Goal: Task Accomplishment & Management: Complete application form

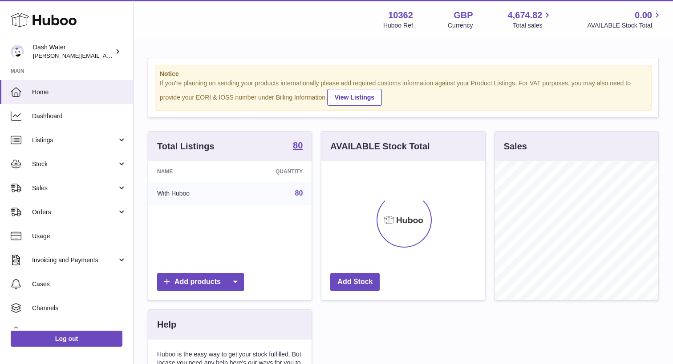
scroll to position [139, 164]
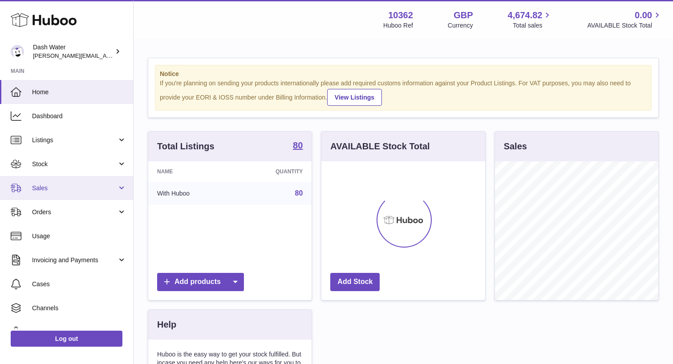
click at [90, 185] on span "Sales" at bounding box center [74, 188] width 85 height 8
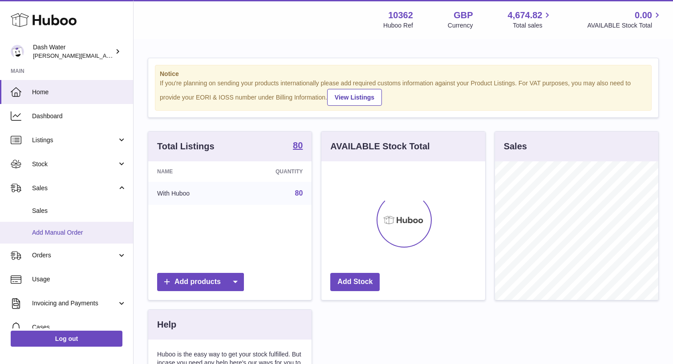
click at [77, 232] on span "Add Manual Order" at bounding box center [79, 233] width 94 height 8
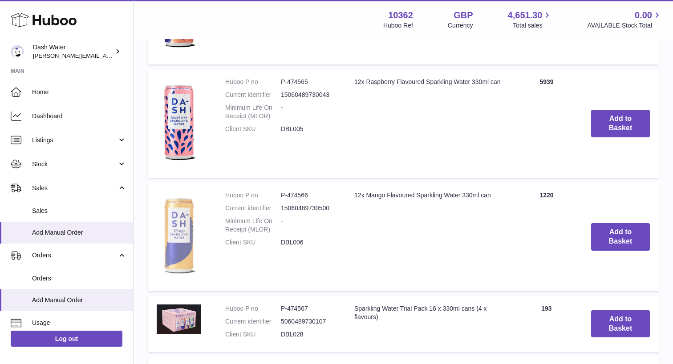
scroll to position [673, 0]
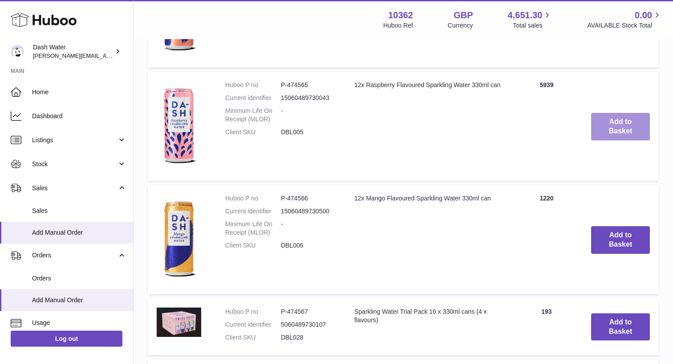
click at [610, 138] on button "Add to Basket" at bounding box center [620, 127] width 59 height 28
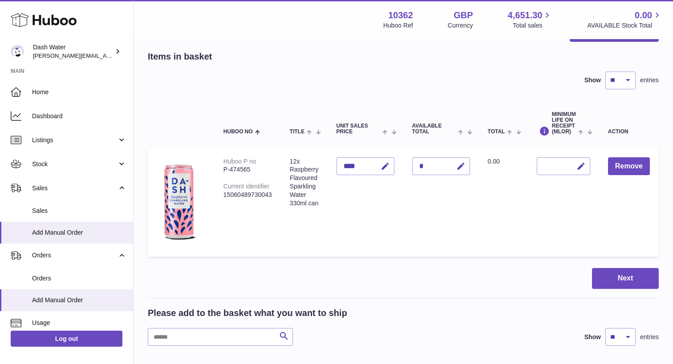
scroll to position [33, 0]
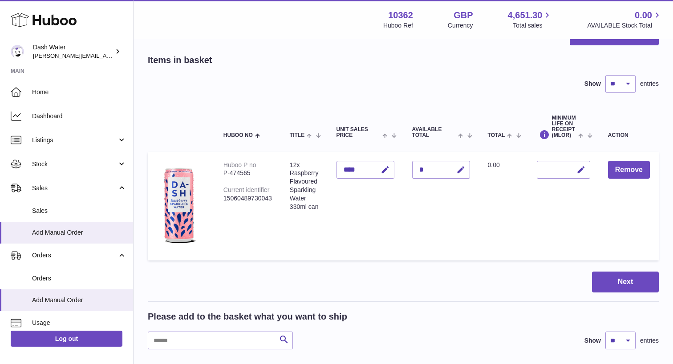
click at [562, 170] on div at bounding box center [563, 170] width 53 height 18
click at [578, 170] on icon "button" at bounding box center [580, 170] width 9 height 9
click at [555, 168] on button "button" at bounding box center [561, 170] width 17 height 14
click at [458, 168] on icon "button" at bounding box center [460, 170] width 9 height 9
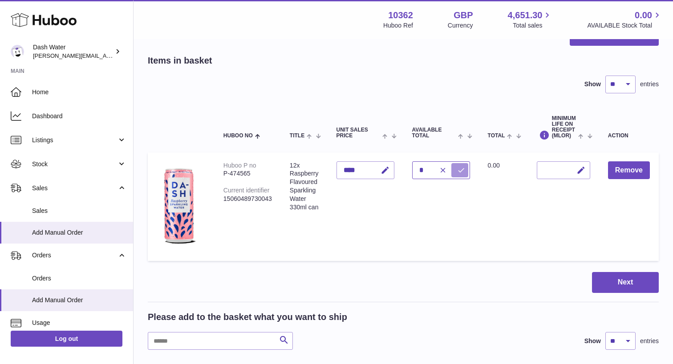
type input "*"
click at [462, 167] on icon "submit" at bounding box center [461, 170] width 8 height 8
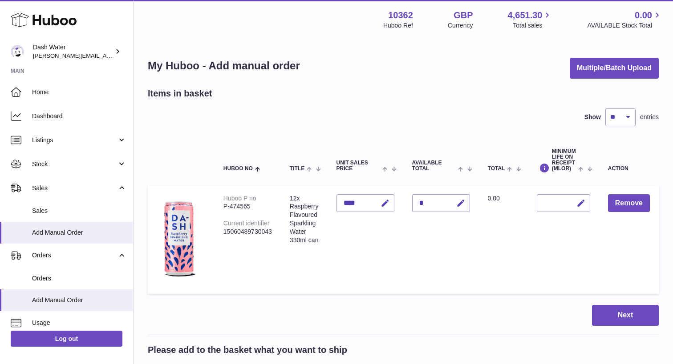
scroll to position [126, 0]
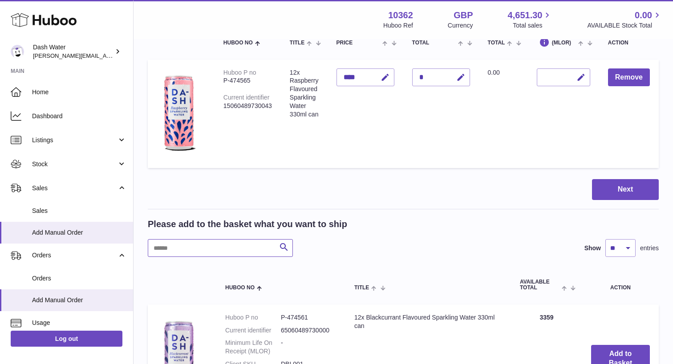
click at [222, 249] on input "text" at bounding box center [220, 248] width 145 height 18
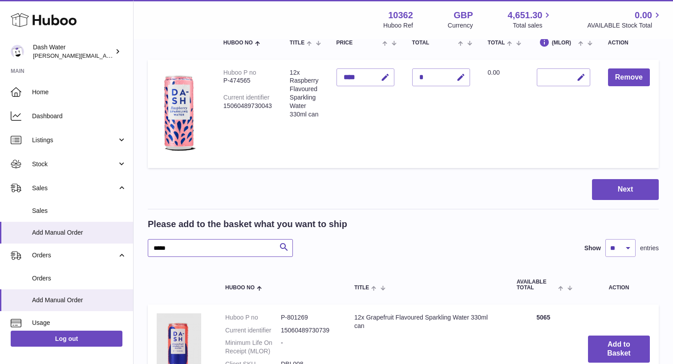
scroll to position [140, 0]
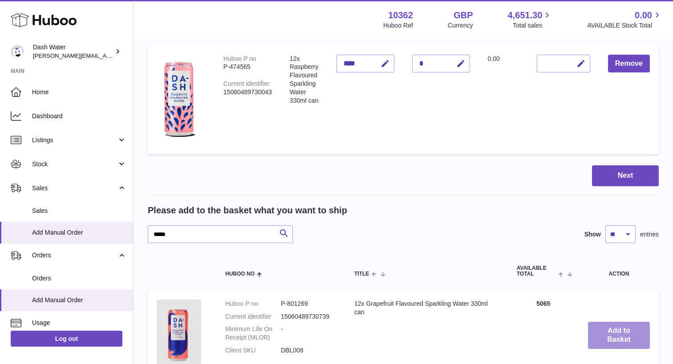
click at [597, 333] on button "Add to Basket" at bounding box center [619, 336] width 62 height 28
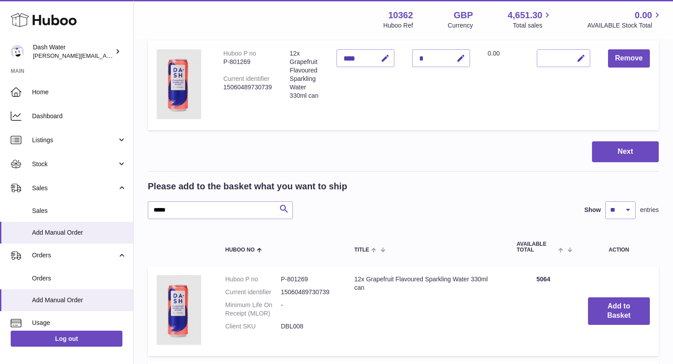
scroll to position [274, 0]
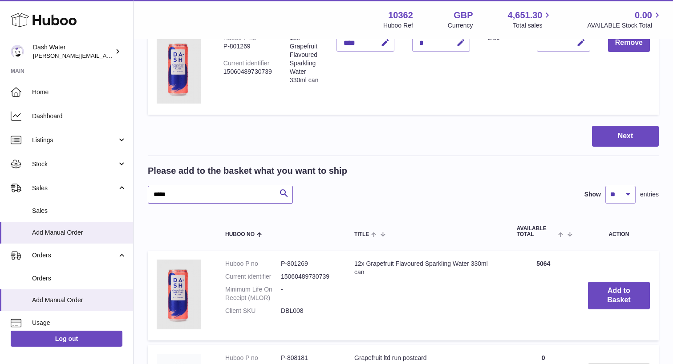
click at [236, 193] on input "*****" at bounding box center [220, 195] width 145 height 18
type input "*"
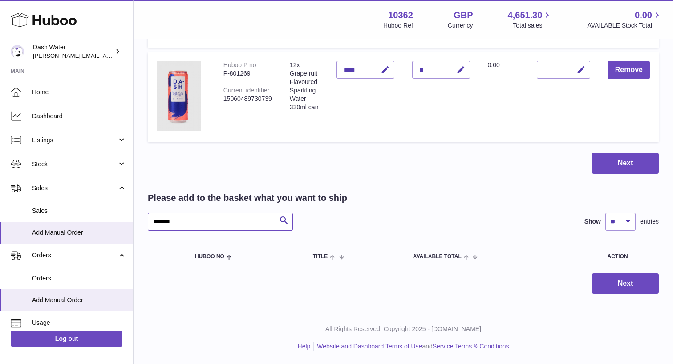
scroll to position [243, 0]
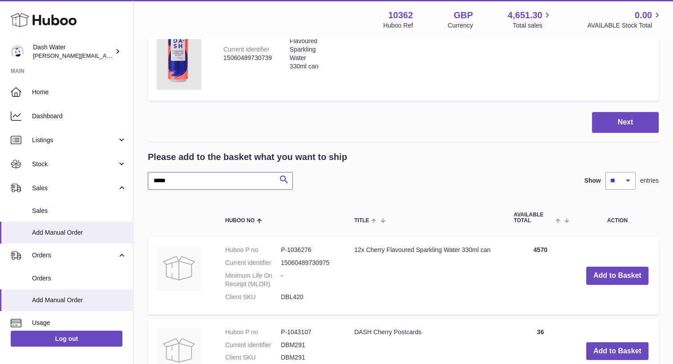
scroll to position [292, 0]
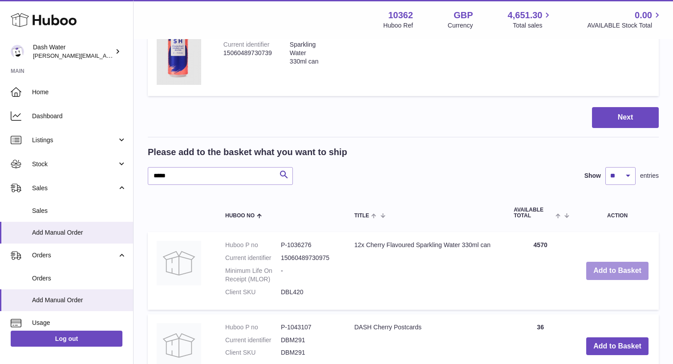
click at [624, 270] on button "Add to Basket" at bounding box center [617, 271] width 62 height 18
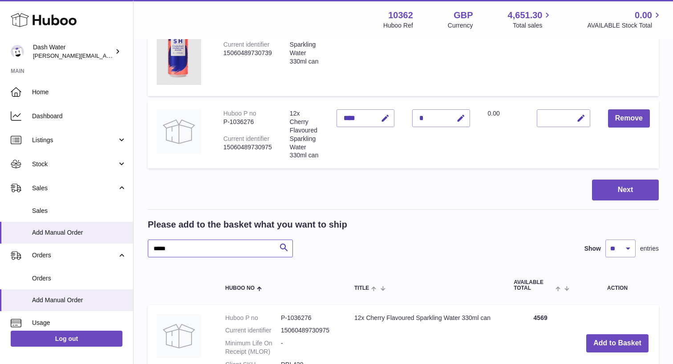
click at [252, 242] on input "*****" at bounding box center [220, 249] width 145 height 18
type input "*"
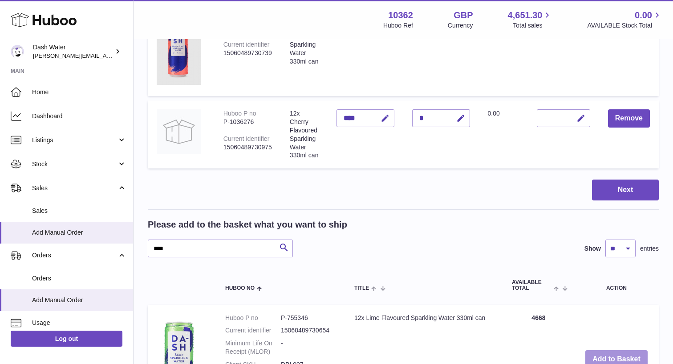
click at [610, 351] on button "Add to Basket" at bounding box center [616, 360] width 62 height 18
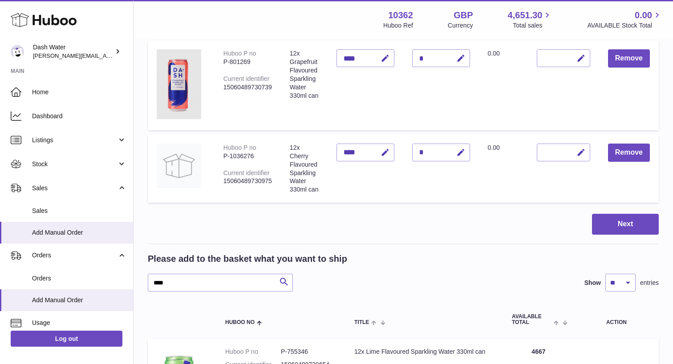
scroll to position [374, 0]
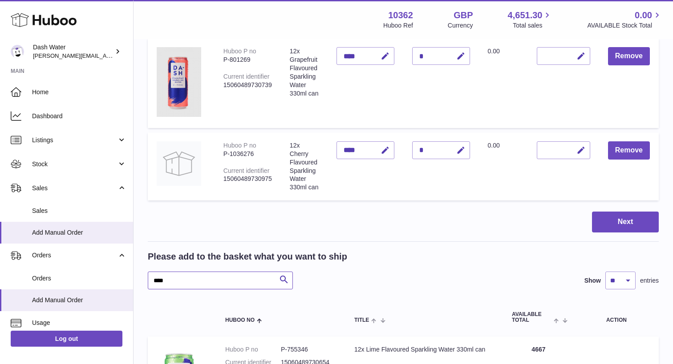
click at [255, 275] on input "****" at bounding box center [220, 281] width 145 height 18
type input "*"
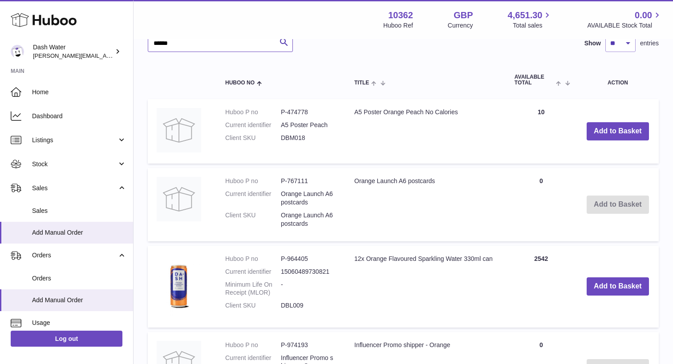
scroll to position [612, 0]
type input "******"
click at [610, 280] on button "Add to Basket" at bounding box center [618, 286] width 62 height 18
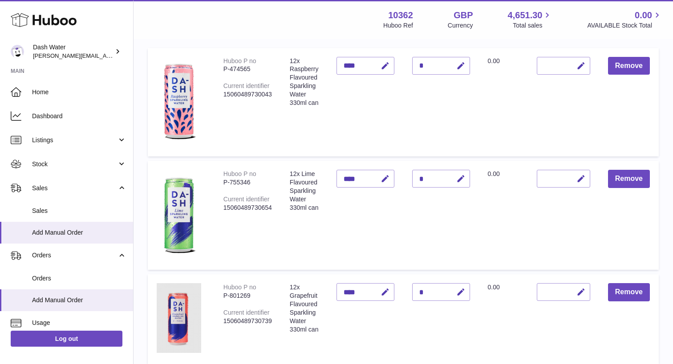
scroll to position [138, 0]
click at [459, 68] on icon "button" at bounding box center [460, 65] width 9 height 9
type input "*"
click at [464, 65] on button "submit" at bounding box center [459, 66] width 17 height 14
click at [456, 66] on icon "button" at bounding box center [460, 65] width 9 height 9
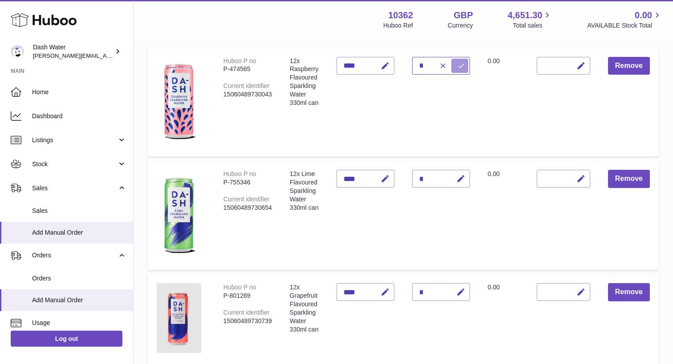
type input "*"
click at [463, 69] on icon "submit" at bounding box center [461, 66] width 8 height 8
click at [457, 180] on icon "button" at bounding box center [460, 178] width 9 height 9
type input "*"
click at [460, 179] on icon "submit" at bounding box center [461, 179] width 8 height 8
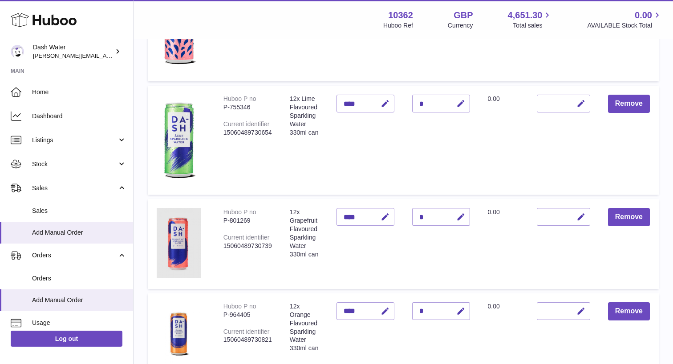
scroll to position [221, 0]
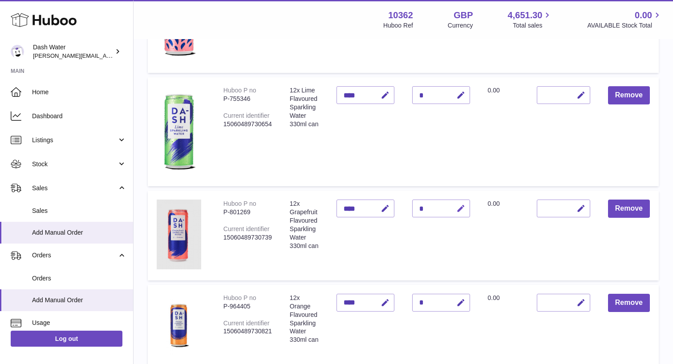
click at [459, 205] on icon "button" at bounding box center [460, 208] width 9 height 9
type input "*"
click at [459, 205] on icon "submit" at bounding box center [461, 209] width 8 height 8
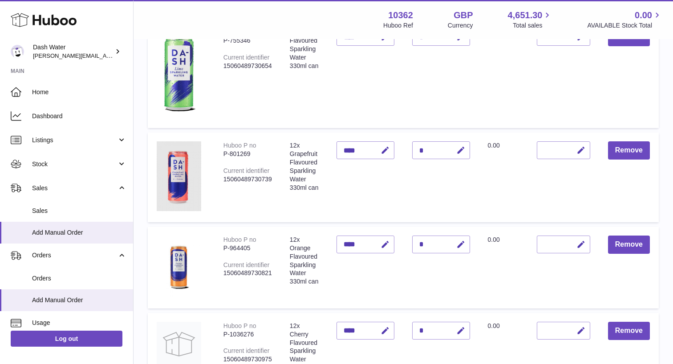
scroll to position [281, 0]
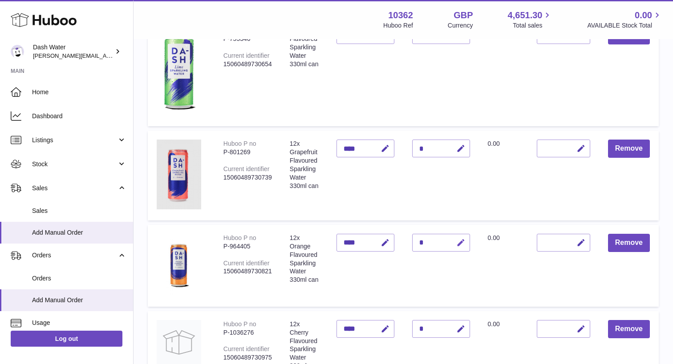
click at [462, 241] on icon "button" at bounding box center [460, 243] width 9 height 9
type input "*"
click at [457, 240] on icon "submit" at bounding box center [461, 243] width 8 height 8
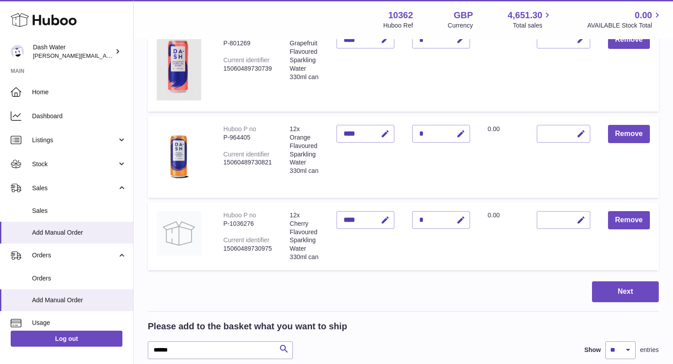
scroll to position [401, 0]
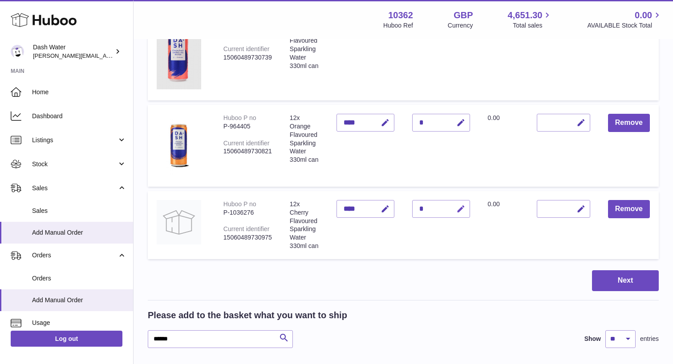
click at [460, 208] on icon "button" at bounding box center [460, 209] width 9 height 9
type input "*"
click at [459, 210] on icon "submit" at bounding box center [461, 209] width 8 height 8
click at [610, 273] on button "Next" at bounding box center [625, 281] width 67 height 21
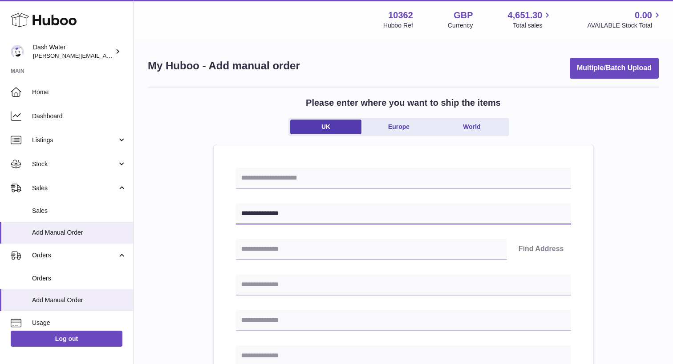
type input "**********"
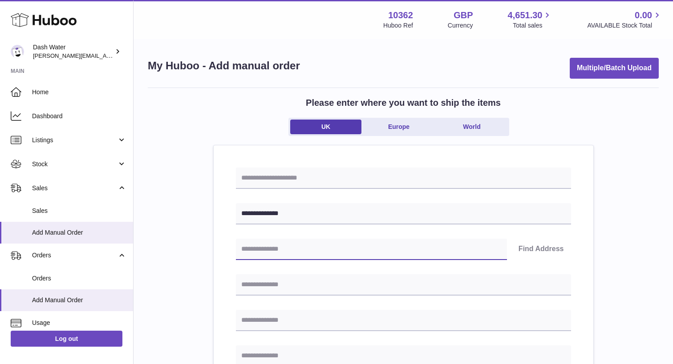
paste input "**********"
drag, startPoint x: 390, startPoint y: 248, endPoint x: 235, endPoint y: 245, distance: 155.4
type input "********"
click at [535, 251] on button "Find Address" at bounding box center [541, 249] width 60 height 21
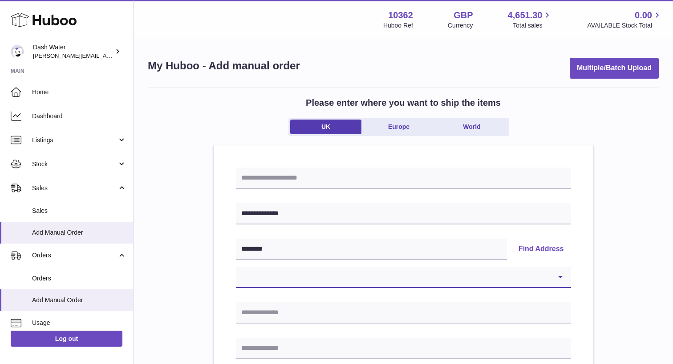
select select "**"
type input "**********"
type input "*******"
type input "********"
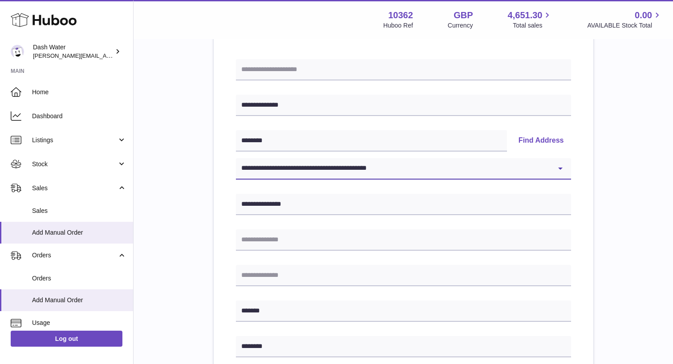
scroll to position [107, 0]
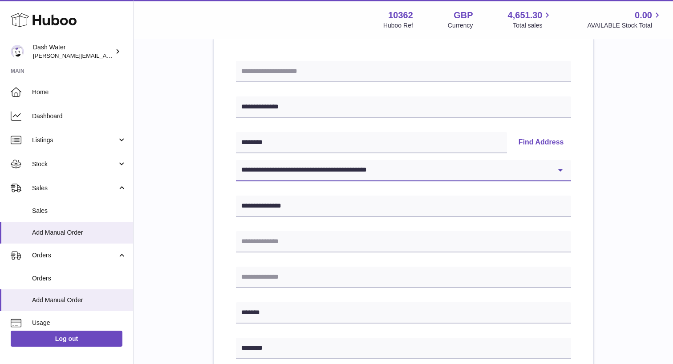
scroll to position [374, 0]
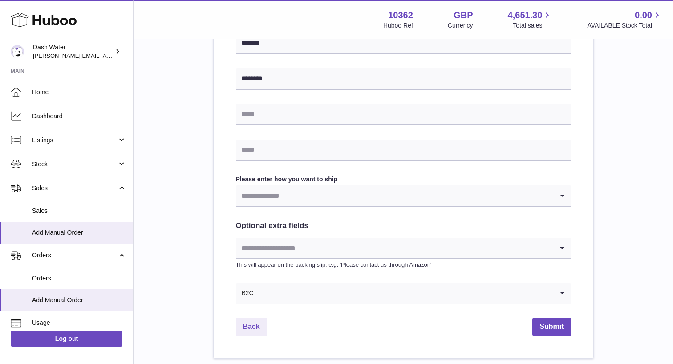
scroll to position [381, 0]
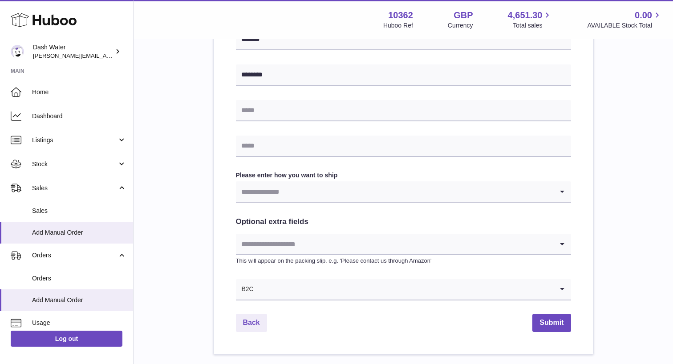
click at [287, 189] on input "Search for option" at bounding box center [394, 192] width 317 height 20
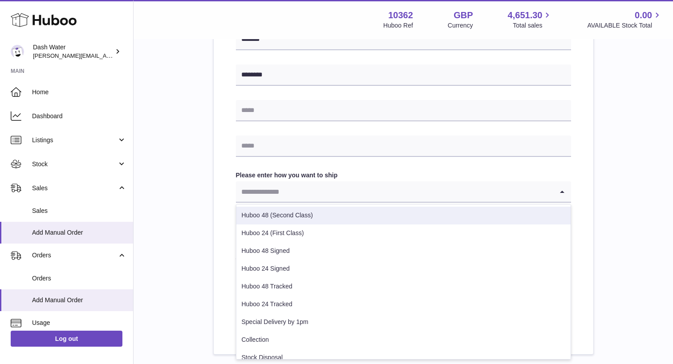
click at [291, 215] on li "Huboo 48 (Second Class)" at bounding box center [403, 216] width 334 height 18
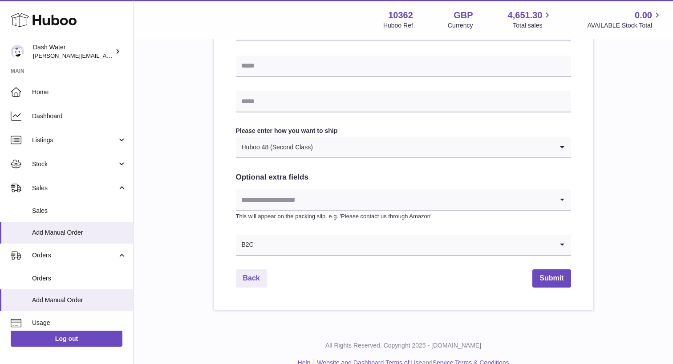
scroll to position [426, 0]
click at [279, 201] on input "Search for option" at bounding box center [394, 199] width 317 height 20
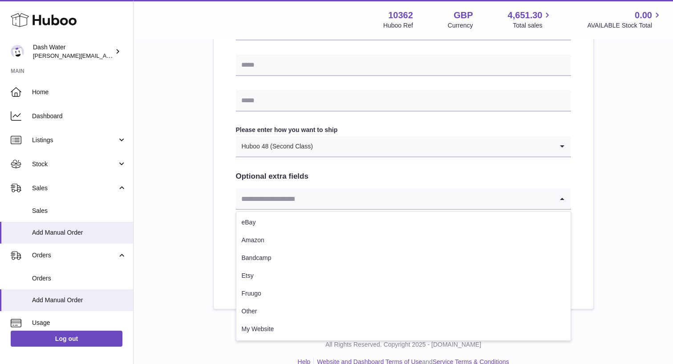
click at [279, 201] on input "Search for option" at bounding box center [394, 199] width 317 height 20
click at [245, 195] on input "Search for option" at bounding box center [394, 199] width 317 height 20
click at [220, 190] on div "**********" at bounding box center [404, 15] width 380 height 590
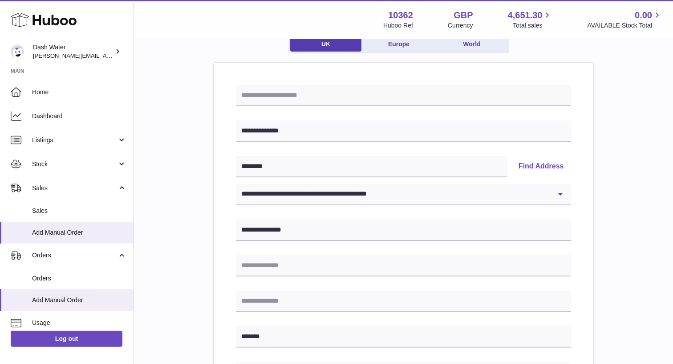
scroll to position [84, 0]
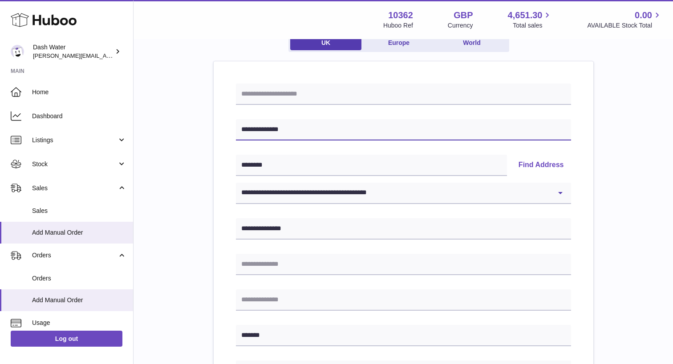
click at [295, 126] on input "**********" at bounding box center [403, 129] width 335 height 21
type input "**********"
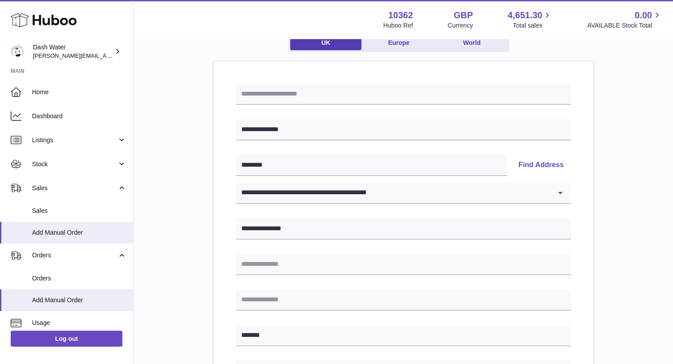
click at [334, 111] on div "**********" at bounding box center [403, 341] width 335 height 514
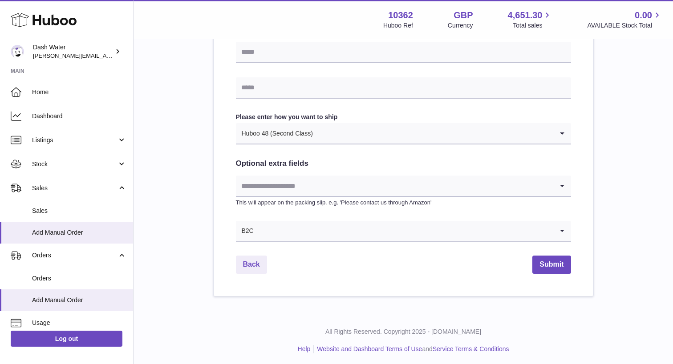
scroll to position [438, 0]
click at [548, 266] on button "Submit" at bounding box center [551, 265] width 38 height 18
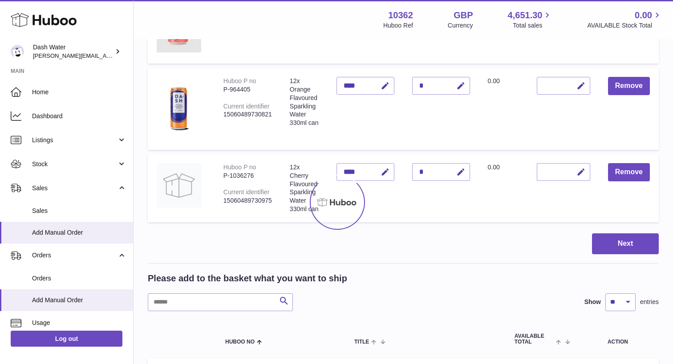
scroll to position [0, 0]
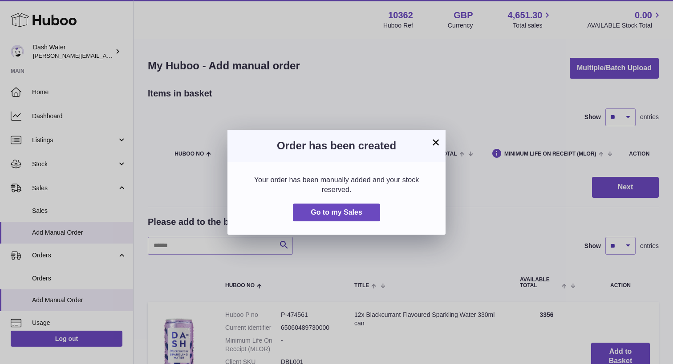
click at [435, 141] on button "×" at bounding box center [435, 142] width 11 height 11
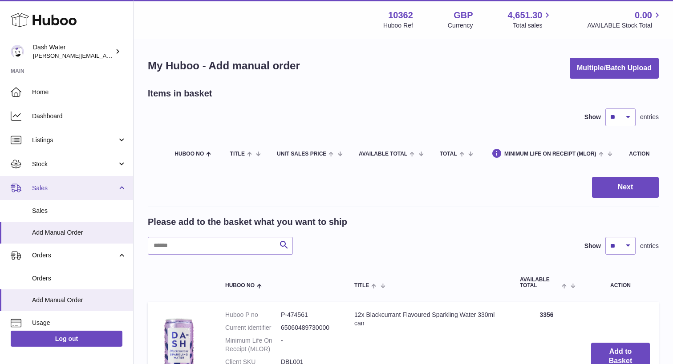
click at [102, 191] on link "Sales" at bounding box center [66, 188] width 133 height 24
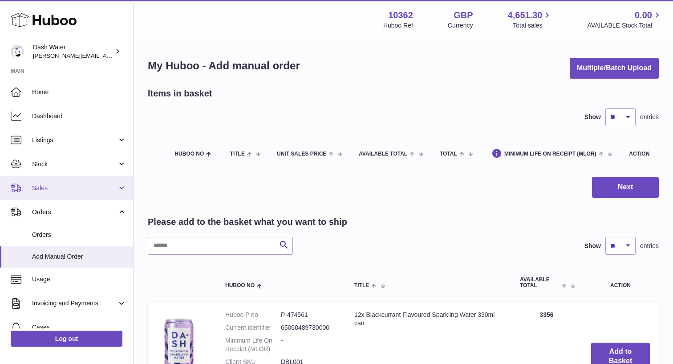
click at [107, 189] on span "Sales" at bounding box center [74, 188] width 85 height 8
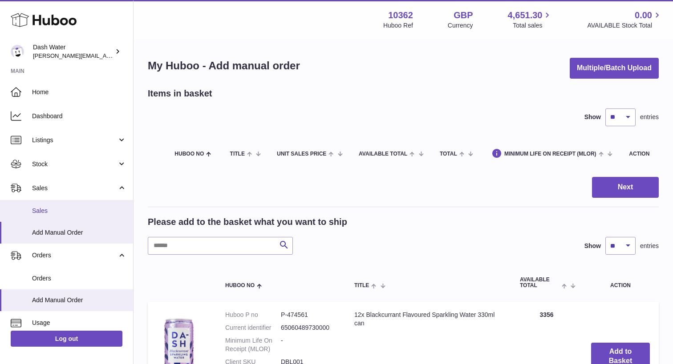
click at [101, 208] on span "Sales" at bounding box center [79, 211] width 94 height 8
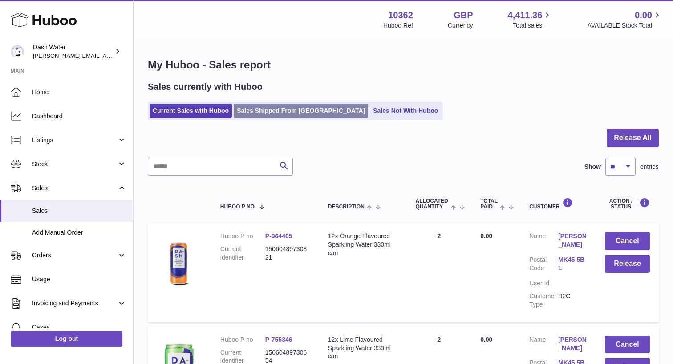
click at [269, 111] on link "Sales Shipped From Huboo" at bounding box center [301, 111] width 134 height 15
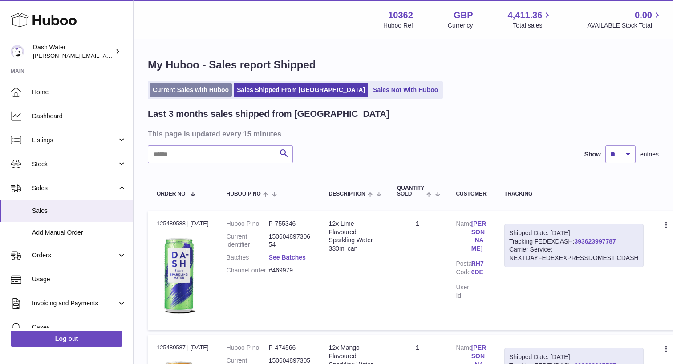
click at [207, 91] on link "Current Sales with Huboo" at bounding box center [191, 90] width 82 height 15
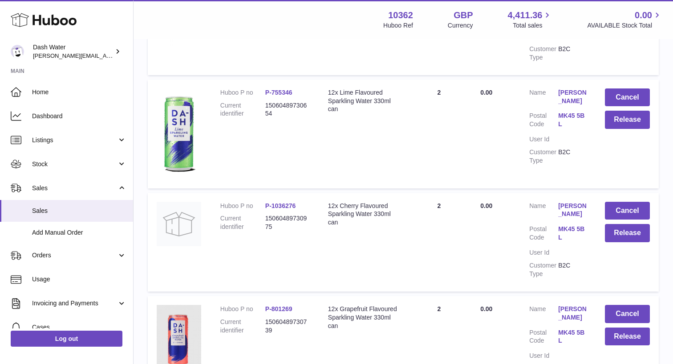
scroll to position [250, 0]
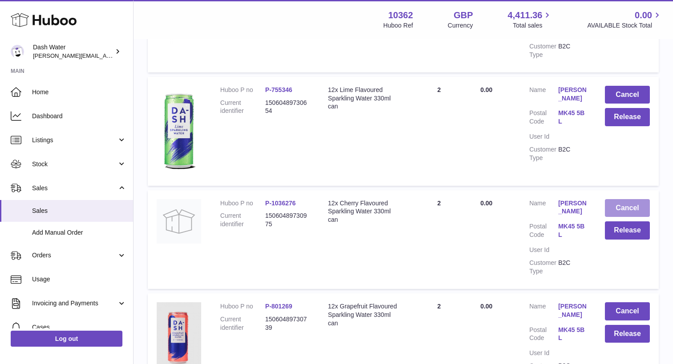
click at [630, 204] on button "Cancel" at bounding box center [627, 208] width 45 height 18
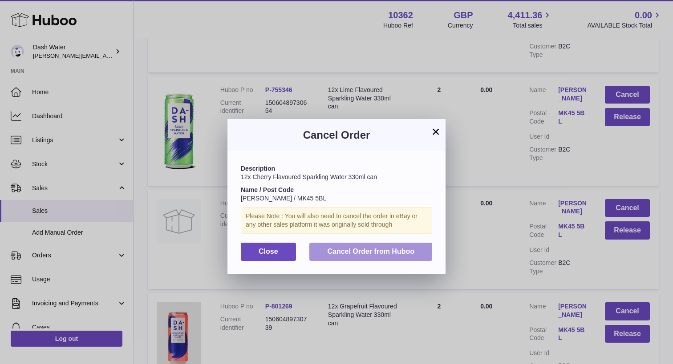
click at [359, 252] on span "Cancel Order from Huboo" at bounding box center [370, 252] width 87 height 8
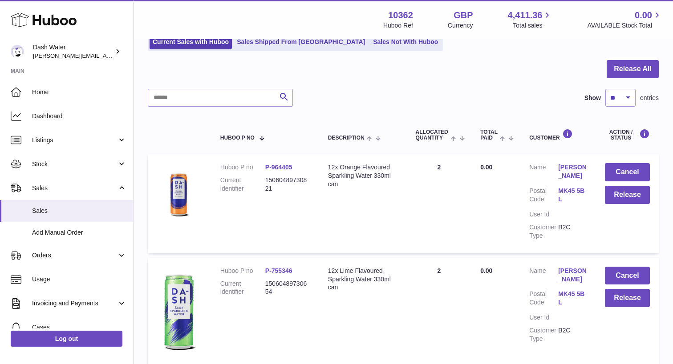
scroll to position [93, 0]
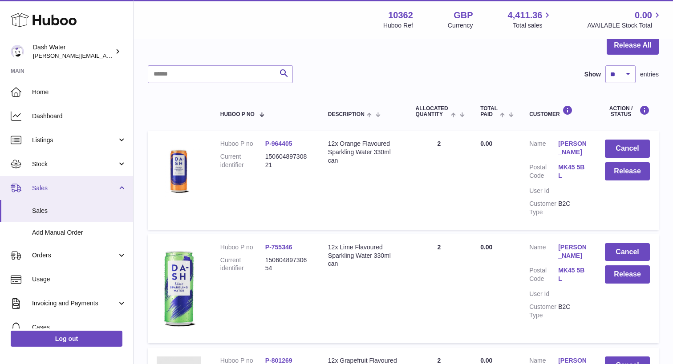
click at [106, 185] on span "Sales" at bounding box center [74, 188] width 85 height 8
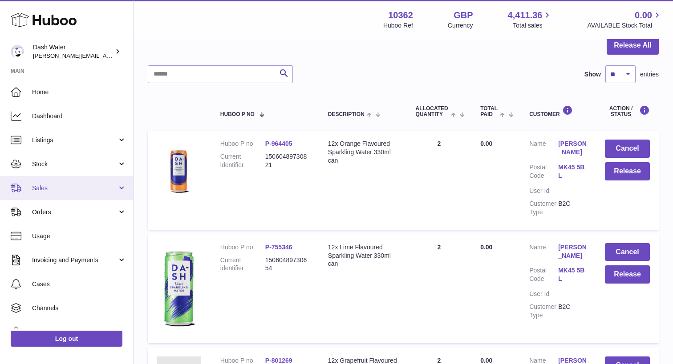
click at [108, 179] on link "Sales" at bounding box center [66, 188] width 133 height 24
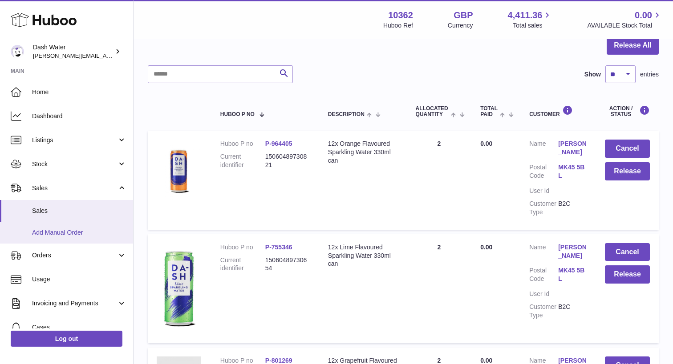
click at [77, 234] on span "Add Manual Order" at bounding box center [79, 233] width 94 height 8
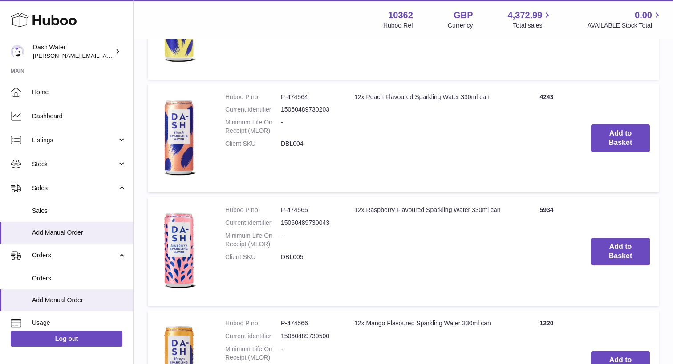
scroll to position [552, 0]
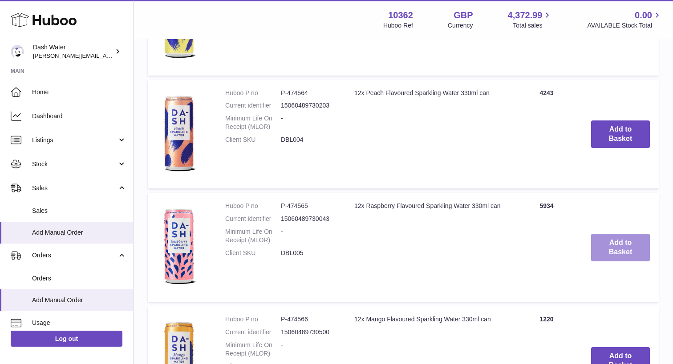
click at [618, 249] on button "Add to Basket" at bounding box center [620, 248] width 59 height 28
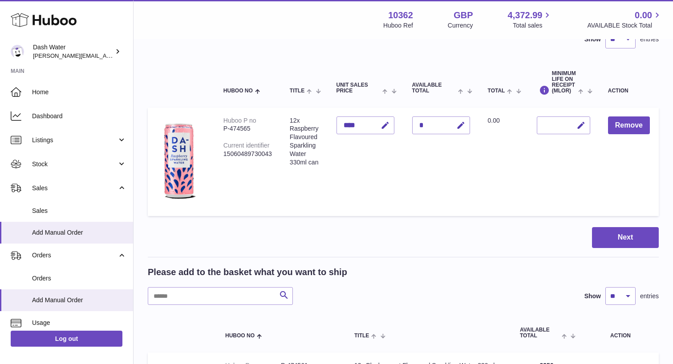
scroll to position [75, 0]
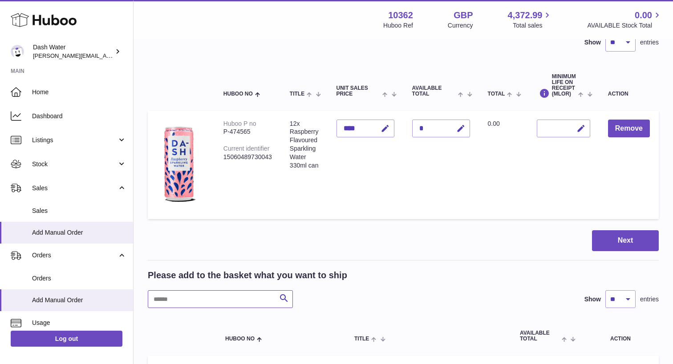
click at [216, 294] on input "text" at bounding box center [220, 300] width 145 height 18
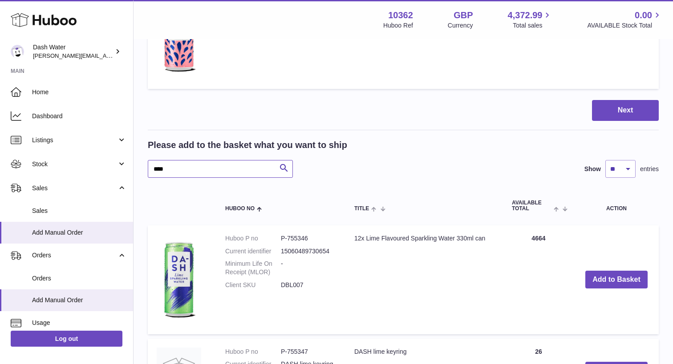
scroll to position [220, 0]
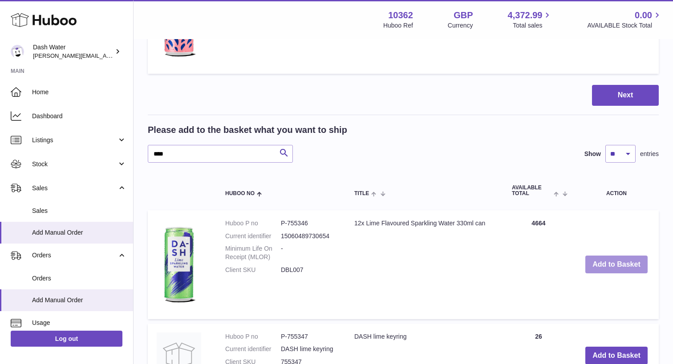
click at [605, 267] on button "Add to Basket" at bounding box center [616, 265] width 62 height 18
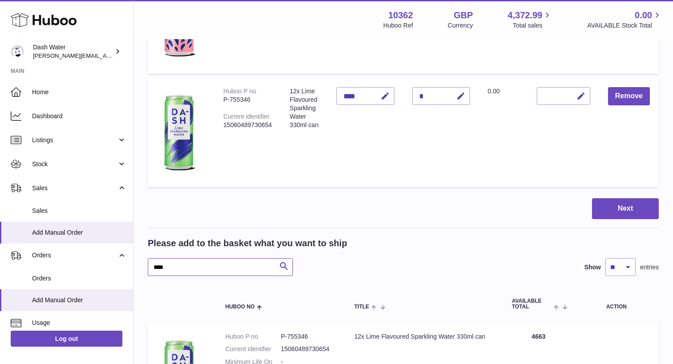
click at [221, 264] on input "****" at bounding box center [220, 268] width 145 height 18
type input "*"
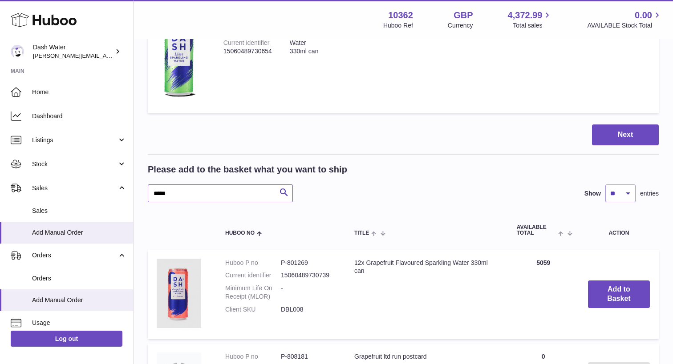
scroll to position [295, 0]
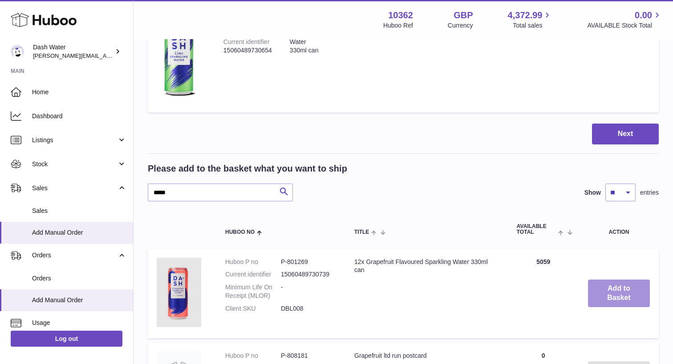
click at [620, 299] on button "Add to Basket" at bounding box center [619, 294] width 62 height 28
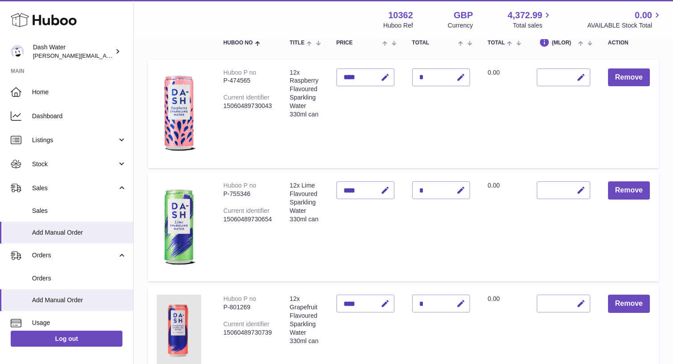
scroll to position [298, 0]
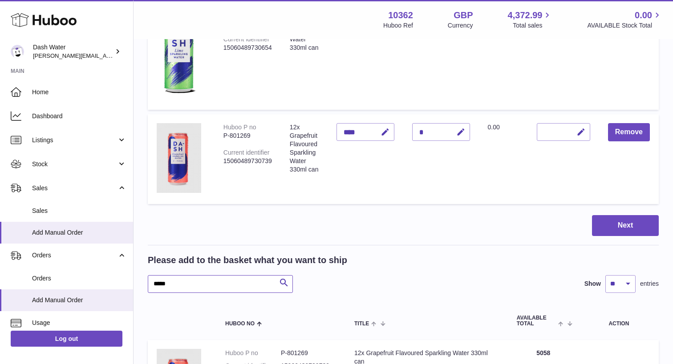
click at [234, 285] on input "*****" at bounding box center [220, 284] width 145 height 18
type input "*"
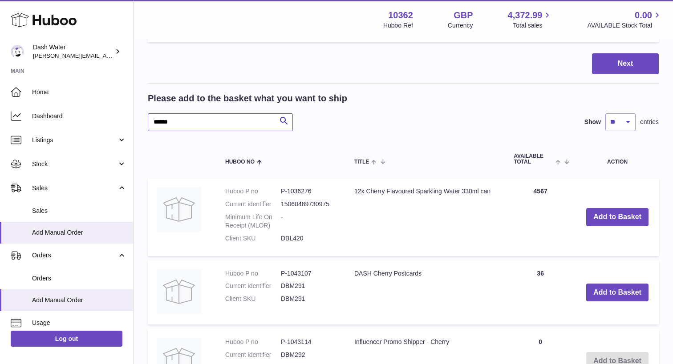
scroll to position [458, 0]
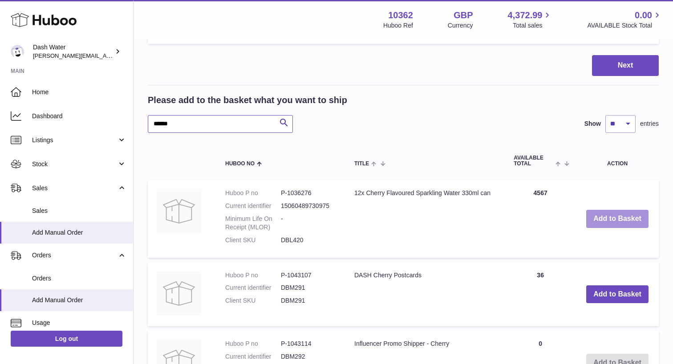
type input "******"
click at [627, 216] on button "Add to Basket" at bounding box center [617, 219] width 62 height 18
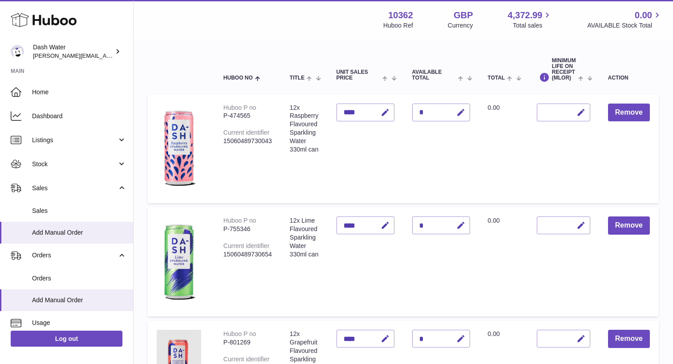
scroll to position [89, 0]
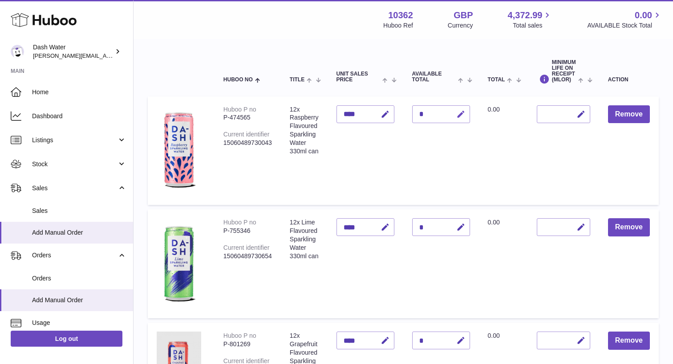
click at [458, 115] on icon "button" at bounding box center [460, 114] width 9 height 9
type input "*"
click at [458, 117] on icon "submit" at bounding box center [461, 114] width 8 height 8
click at [461, 227] on icon "button" at bounding box center [460, 227] width 9 height 9
type input "*"
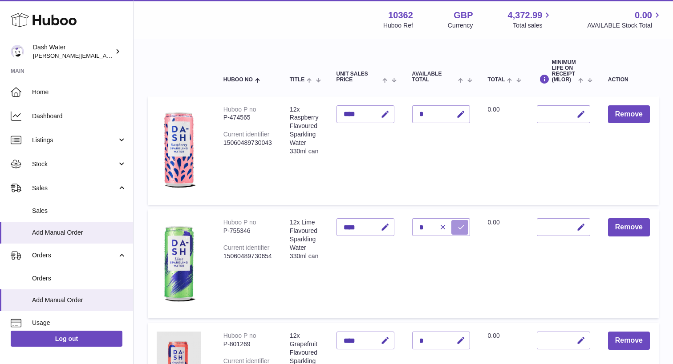
click at [459, 226] on icon "submit" at bounding box center [461, 227] width 8 height 8
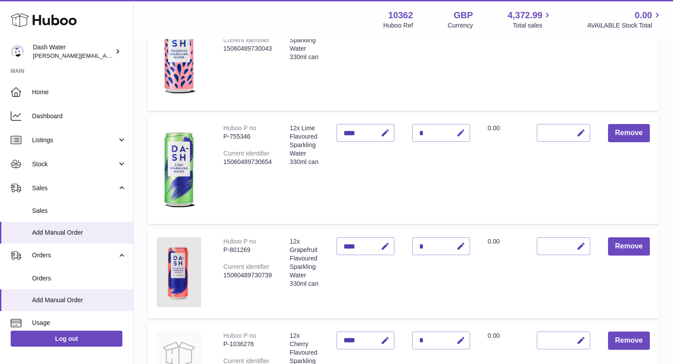
scroll to position [196, 0]
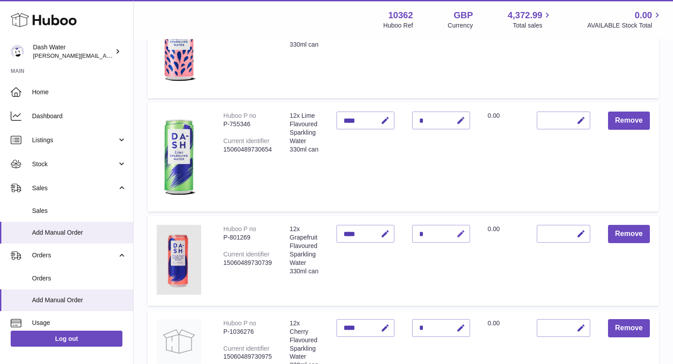
click at [460, 230] on icon "button" at bounding box center [460, 234] width 9 height 9
type input "*"
click at [457, 231] on icon "submit" at bounding box center [461, 234] width 8 height 8
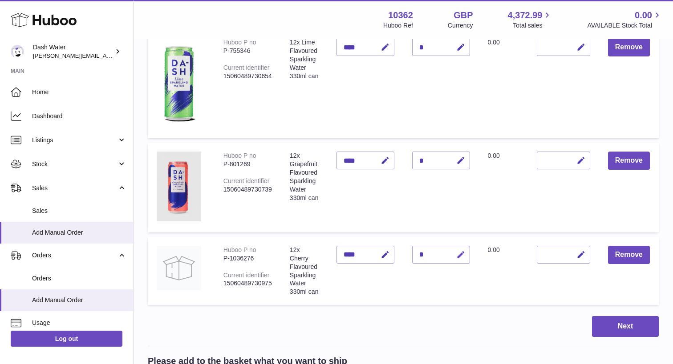
scroll to position [283, 0]
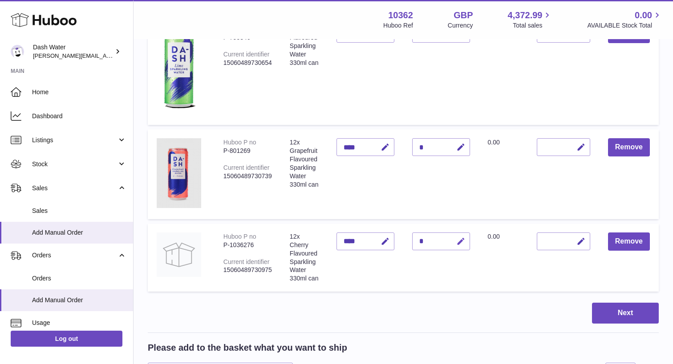
click at [458, 242] on icon "button" at bounding box center [460, 241] width 9 height 9
type input "*"
click at [458, 242] on icon "submit" at bounding box center [461, 242] width 8 height 8
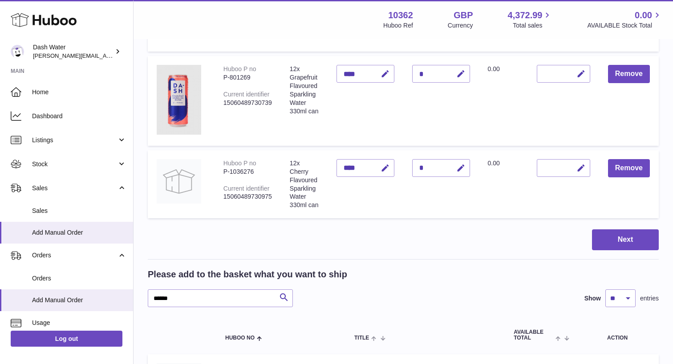
scroll to position [362, 0]
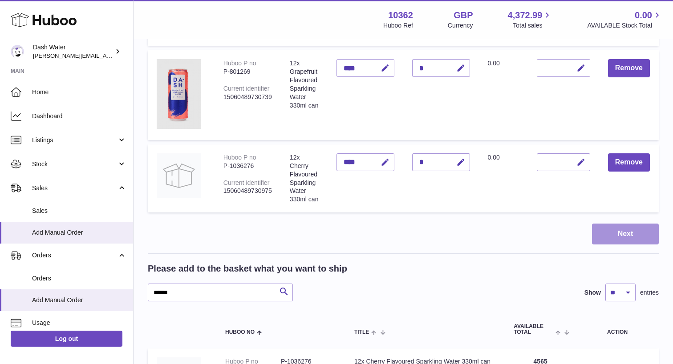
click at [616, 232] on button "Next" at bounding box center [625, 234] width 67 height 21
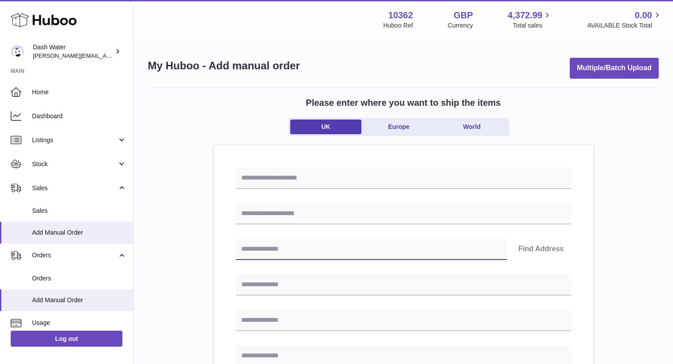
paste input "*******"
type input "*******"
click at [538, 247] on button "Find Address" at bounding box center [541, 249] width 60 height 21
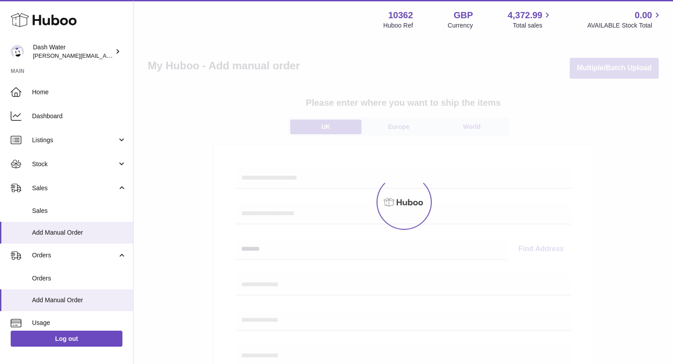
select select
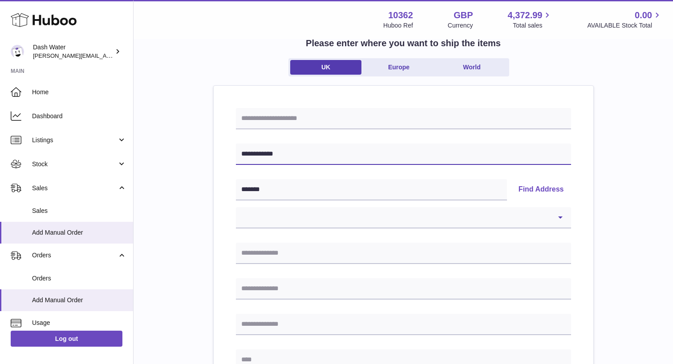
scroll to position [63, 0]
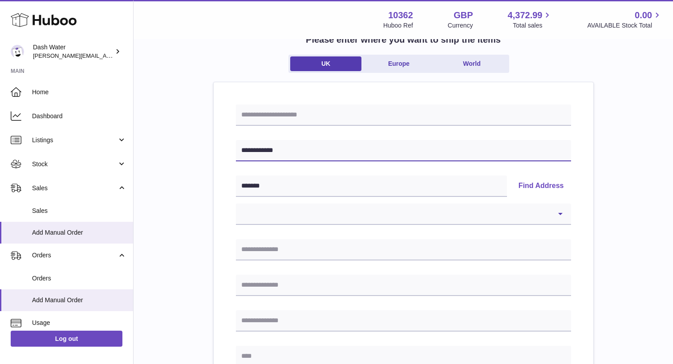
type input "**********"
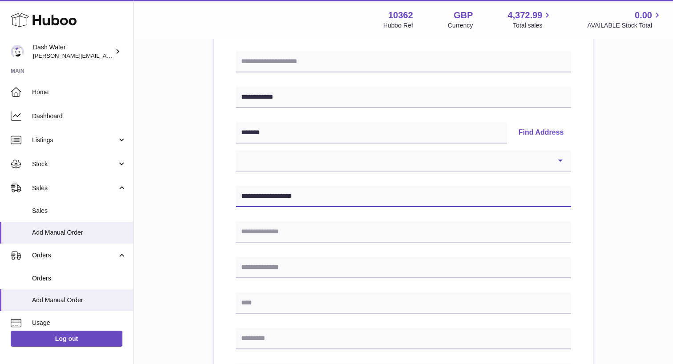
scroll to position [116, 0]
type input "**********"
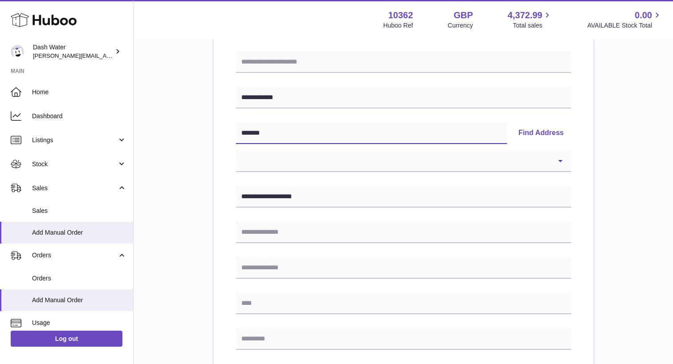
drag, startPoint x: 241, startPoint y: 129, endPoint x: 229, endPoint y: 129, distance: 11.6
click at [229, 129] on div "**********" at bounding box center [404, 324] width 380 height 590
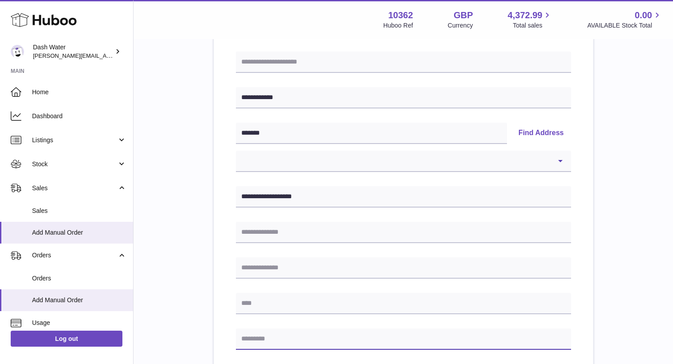
click at [251, 346] on input "text" at bounding box center [403, 339] width 335 height 21
paste input "*******"
type input "*******"
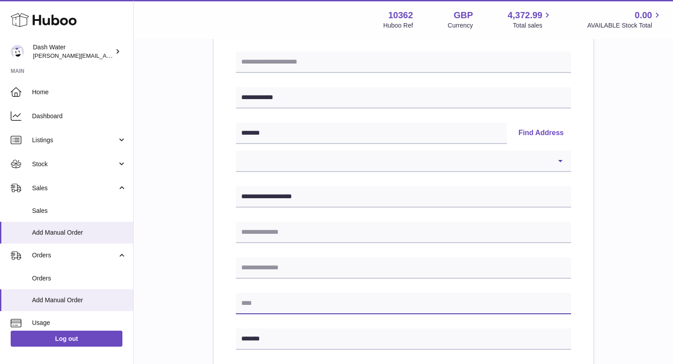
click at [274, 296] on input "text" at bounding box center [403, 303] width 335 height 21
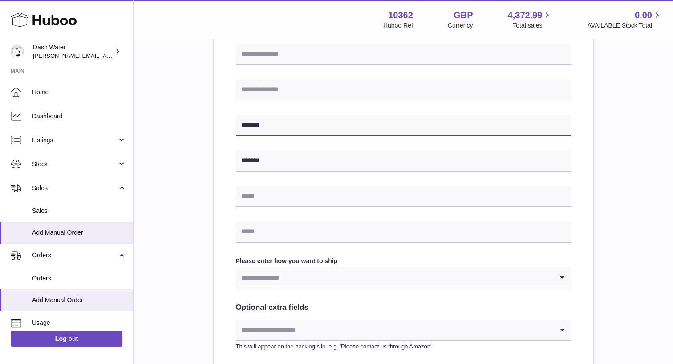
scroll to position [296, 0]
type input "******"
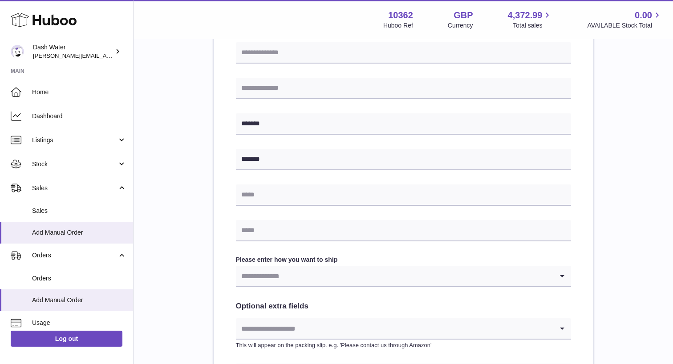
click at [301, 276] on input "Search for option" at bounding box center [394, 276] width 317 height 20
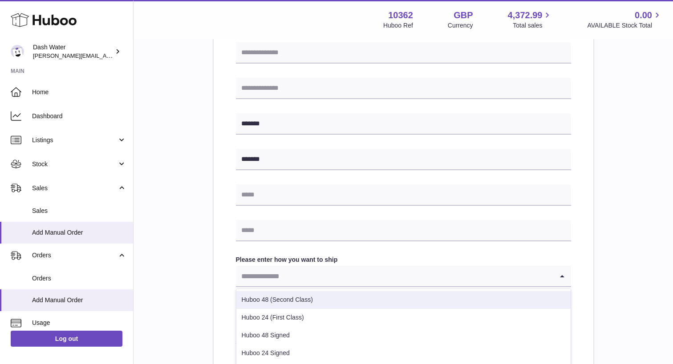
click at [301, 296] on li "Huboo 48 (Second Class)" at bounding box center [403, 300] width 334 height 18
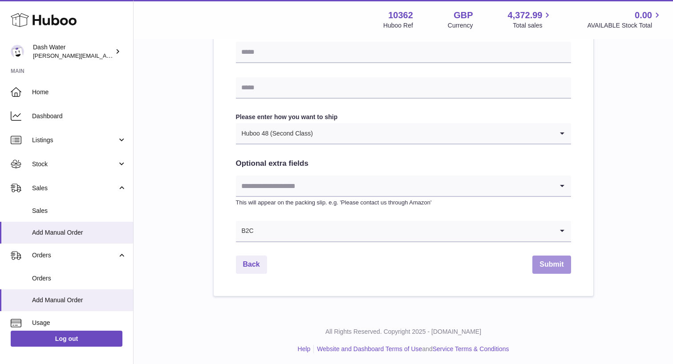
scroll to position [438, 0]
click at [552, 268] on button "Submit" at bounding box center [551, 265] width 38 height 18
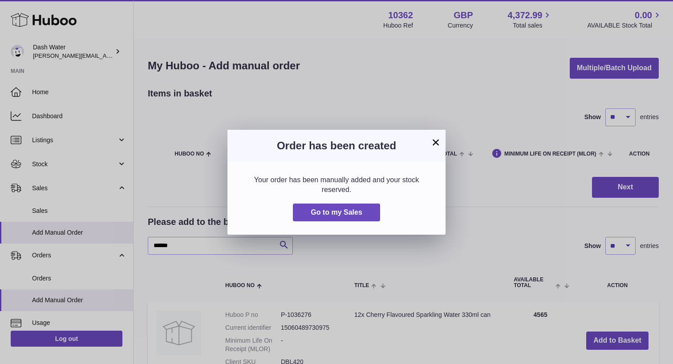
click at [435, 141] on button "×" at bounding box center [435, 142] width 11 height 11
